Goal: Task Accomplishment & Management: Manage account settings

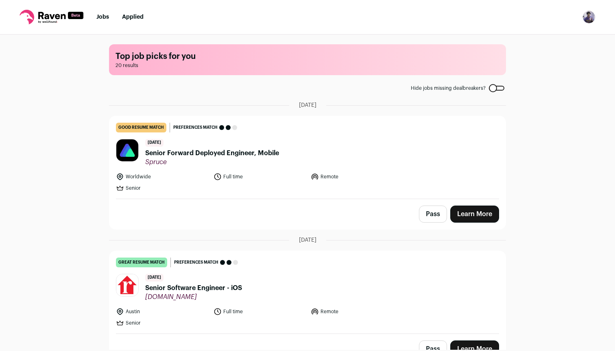
click at [104, 19] on link "Jobs" at bounding box center [102, 17] width 13 height 6
click at [539, 39] on link "Settings" at bounding box center [550, 38] width 90 height 20
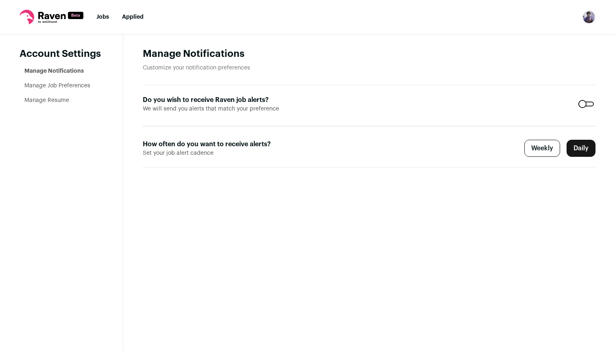
click at [56, 101] on link "Manage Resume" at bounding box center [46, 101] width 45 height 6
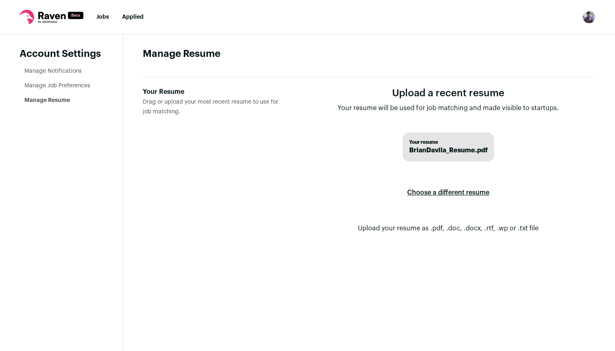
click at [434, 151] on span "BrianDavila_Resume.pdf" at bounding box center [448, 151] width 78 height 10
click at [47, 83] on link "Manage Job Preferences" at bounding box center [57, 86] width 66 height 6
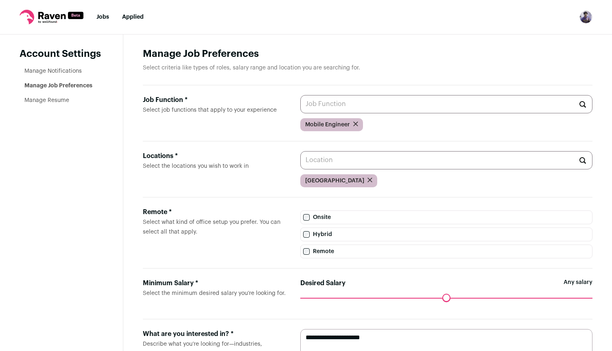
click at [323, 104] on input "Job Function * Select job functions that apply to your experience" at bounding box center [446, 104] width 292 height 18
type input "i"
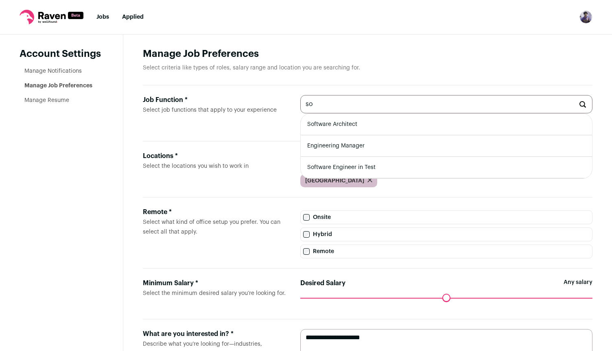
type input "s"
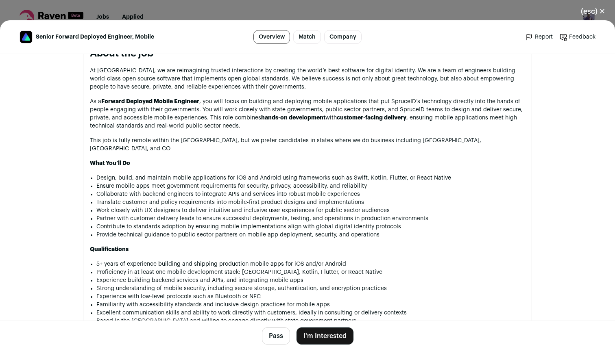
scroll to position [245, 0]
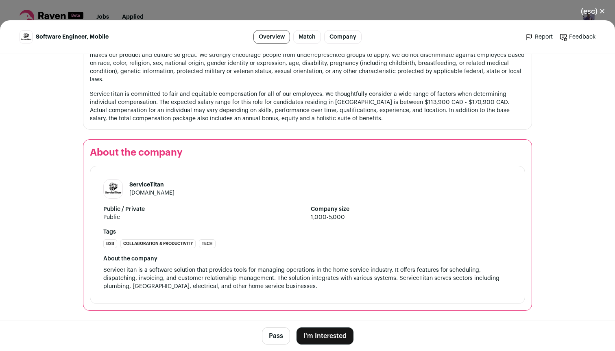
scroll to position [916, 0]
click at [272, 337] on button "Pass" at bounding box center [276, 336] width 28 height 17
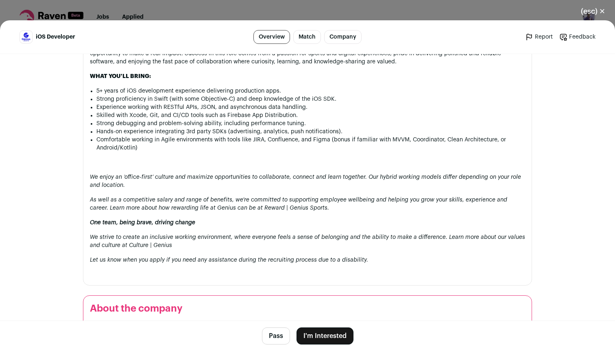
scroll to position [512, 0]
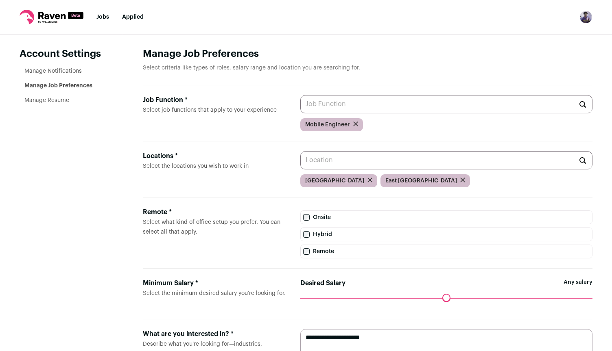
click at [348, 161] on input "Locations * Select the locations you wish to work in" at bounding box center [446, 160] width 292 height 18
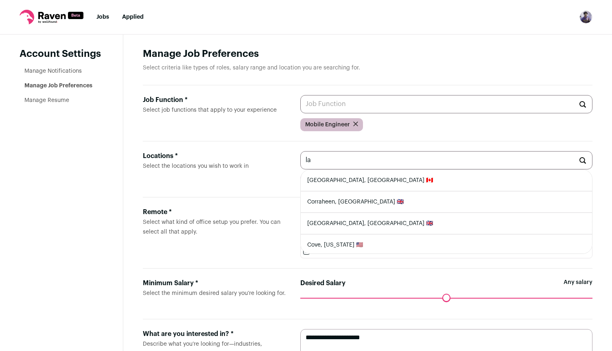
type input "l"
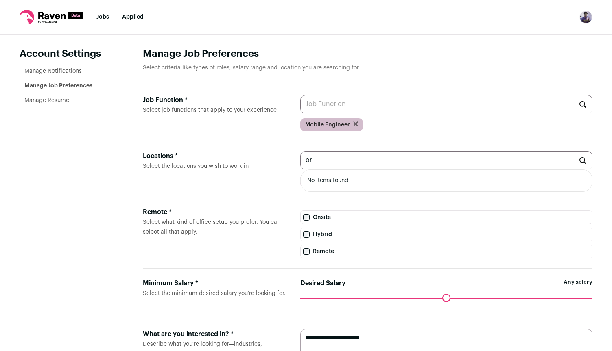
type input "o"
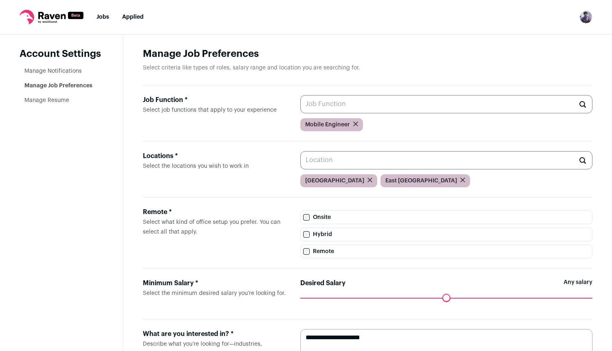
click at [237, 193] on div "Locations * Select the locations you wish to work in Los Angeles East Los Angel…" at bounding box center [367, 169] width 449 height 56
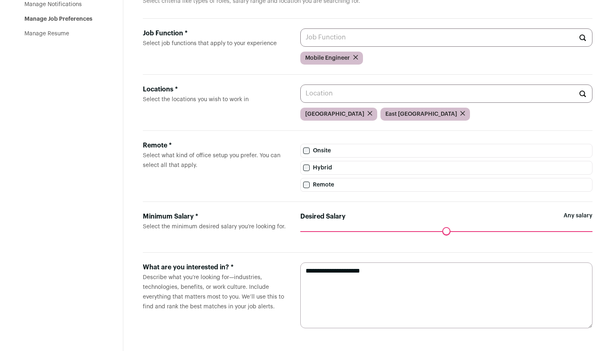
scroll to position [67, 0]
click at [352, 289] on textarea "**********" at bounding box center [446, 296] width 292 height 66
click at [306, 272] on textarea "**********" at bounding box center [446, 296] width 292 height 66
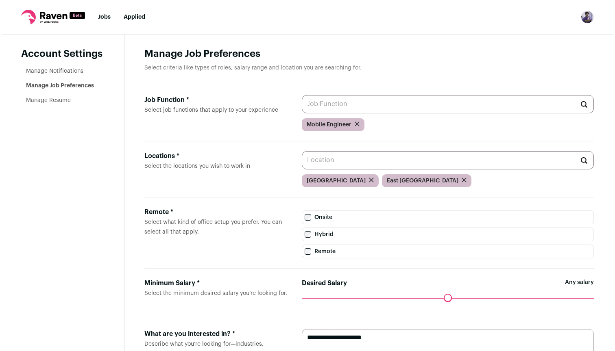
scroll to position [0, 0]
click at [372, 51] on h1 "Manage Job Preferences" at bounding box center [367, 54] width 449 height 13
click at [57, 72] on link "Manage Notifications" at bounding box center [52, 71] width 57 height 6
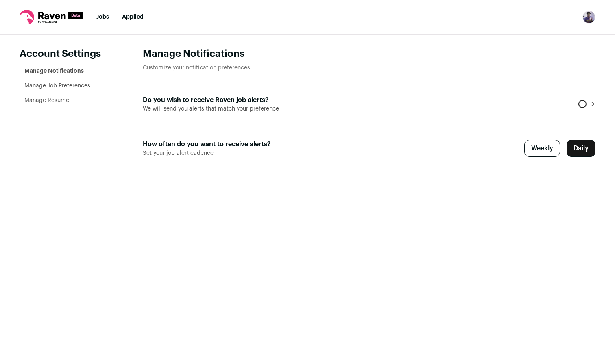
click at [54, 101] on link "Manage Resume" at bounding box center [46, 101] width 45 height 6
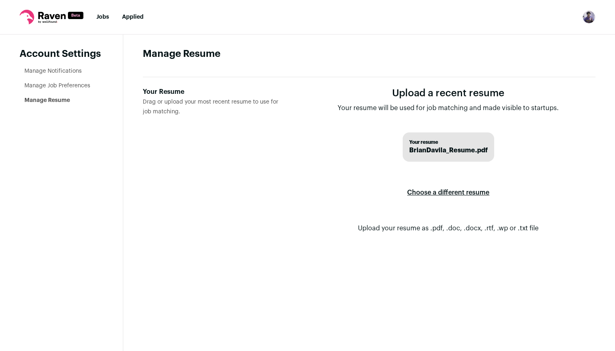
click at [131, 17] on link "Applied" at bounding box center [133, 17] width 22 height 6
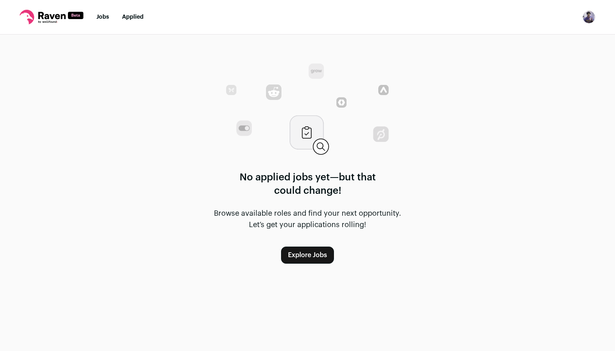
click at [105, 17] on link "Jobs" at bounding box center [102, 17] width 13 height 6
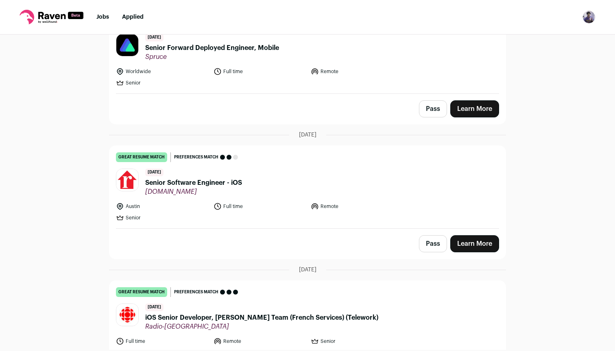
scroll to position [67, 0]
